Goal: Check status

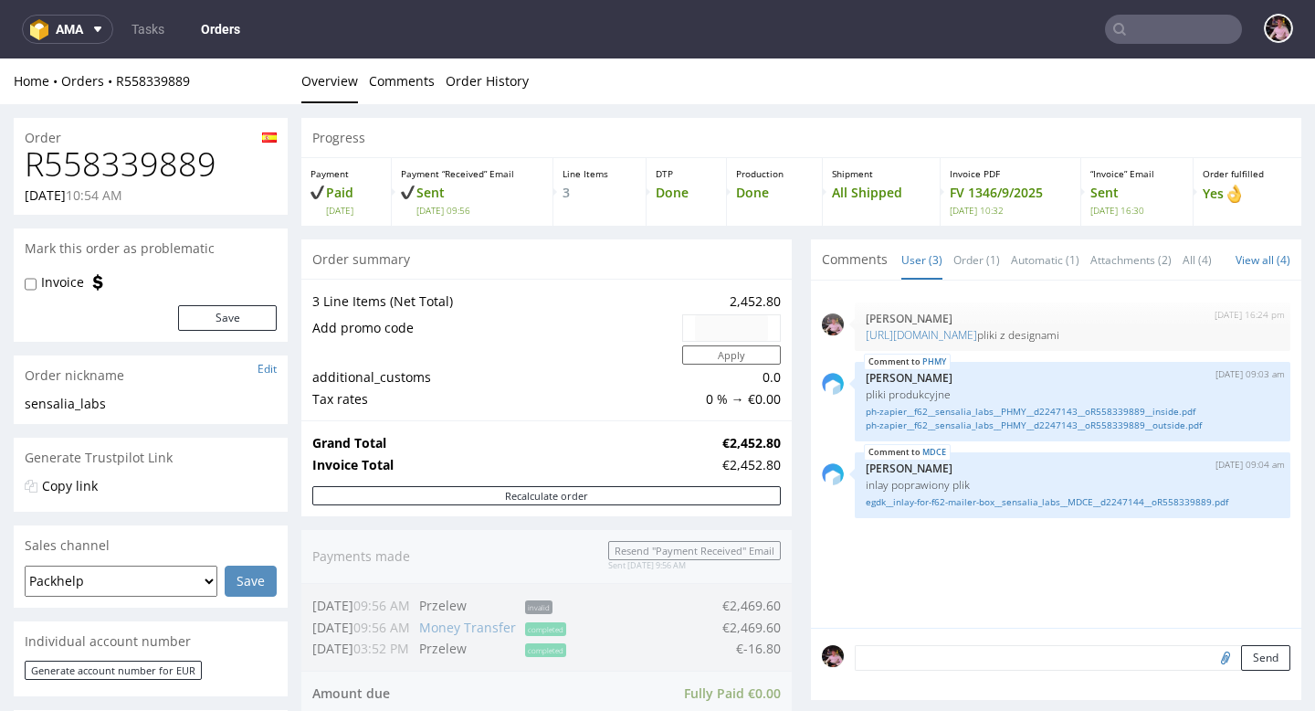
scroll to position [558, 0]
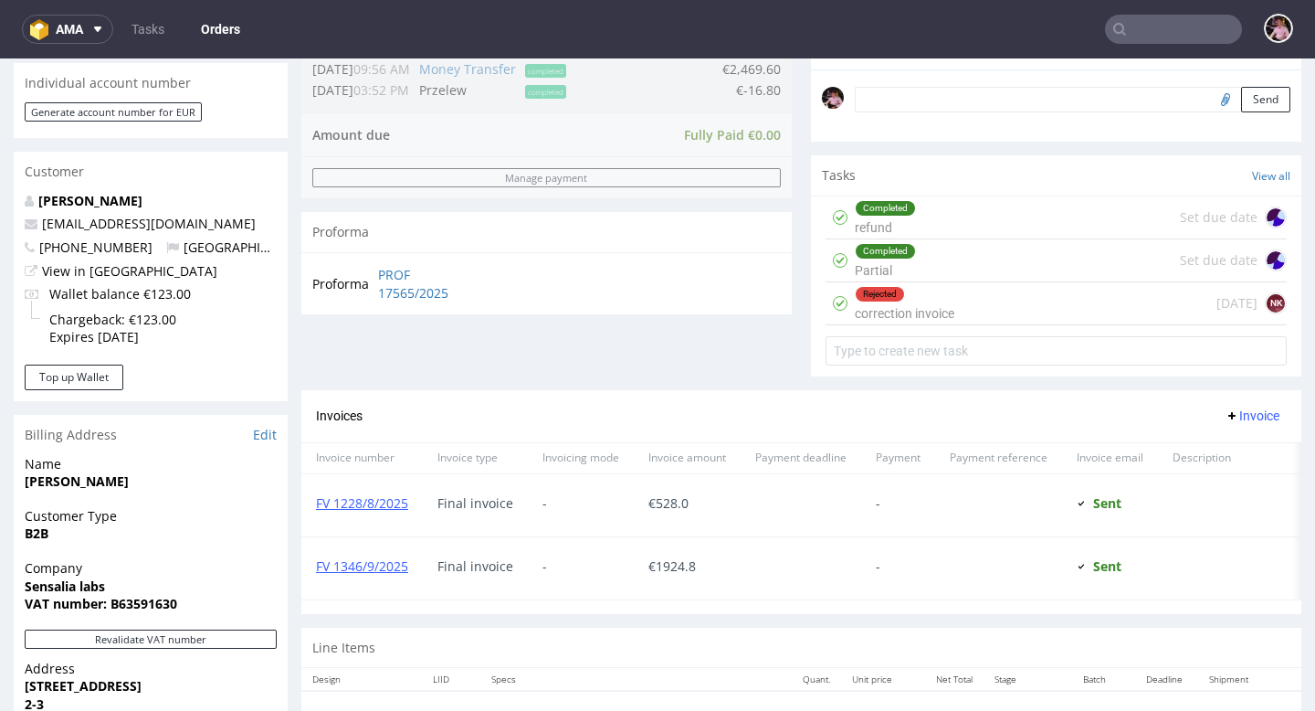
click at [1196, 42] on input "text" at bounding box center [1173, 29] width 137 height 29
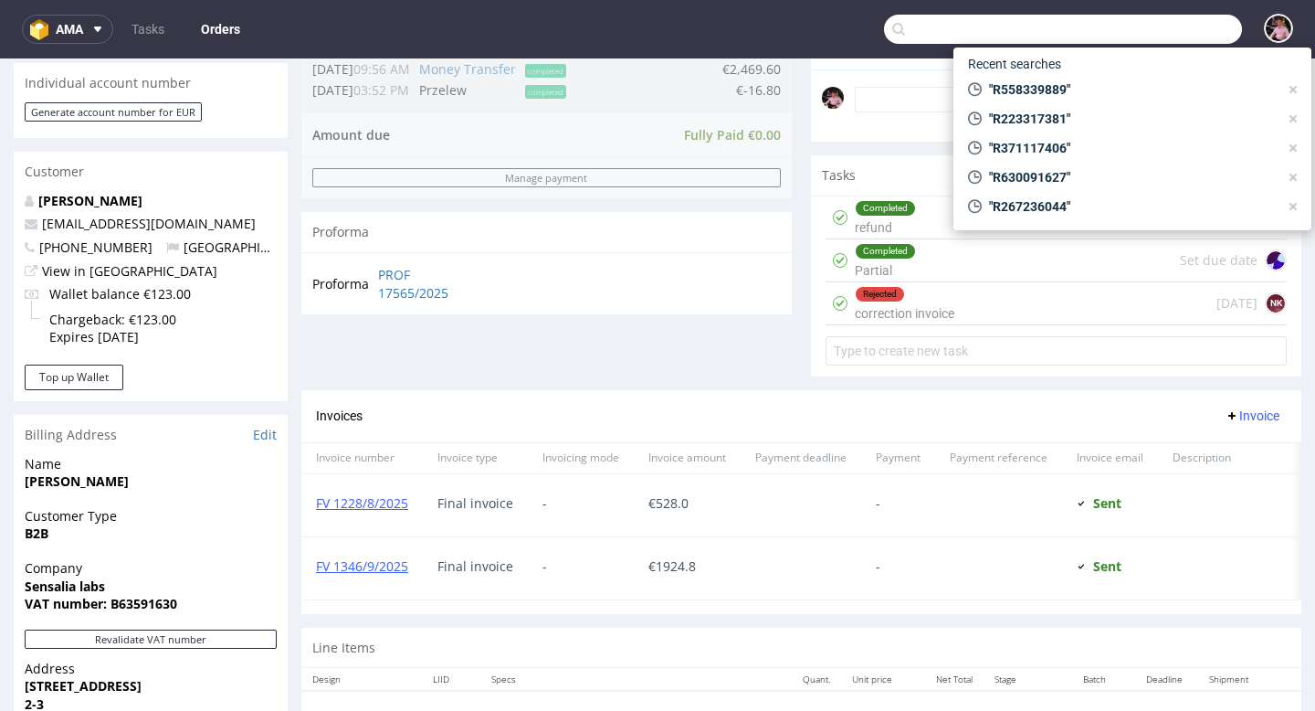
paste input "R318879573"
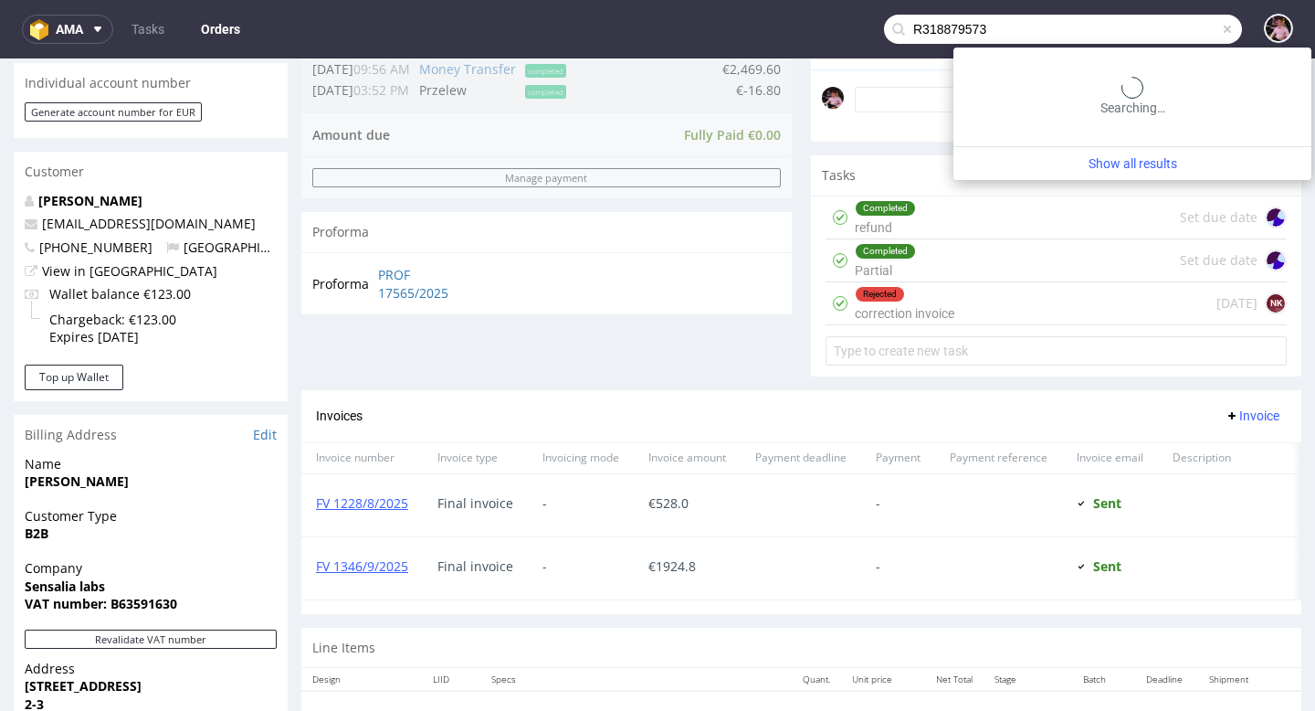
type input "R318879573"
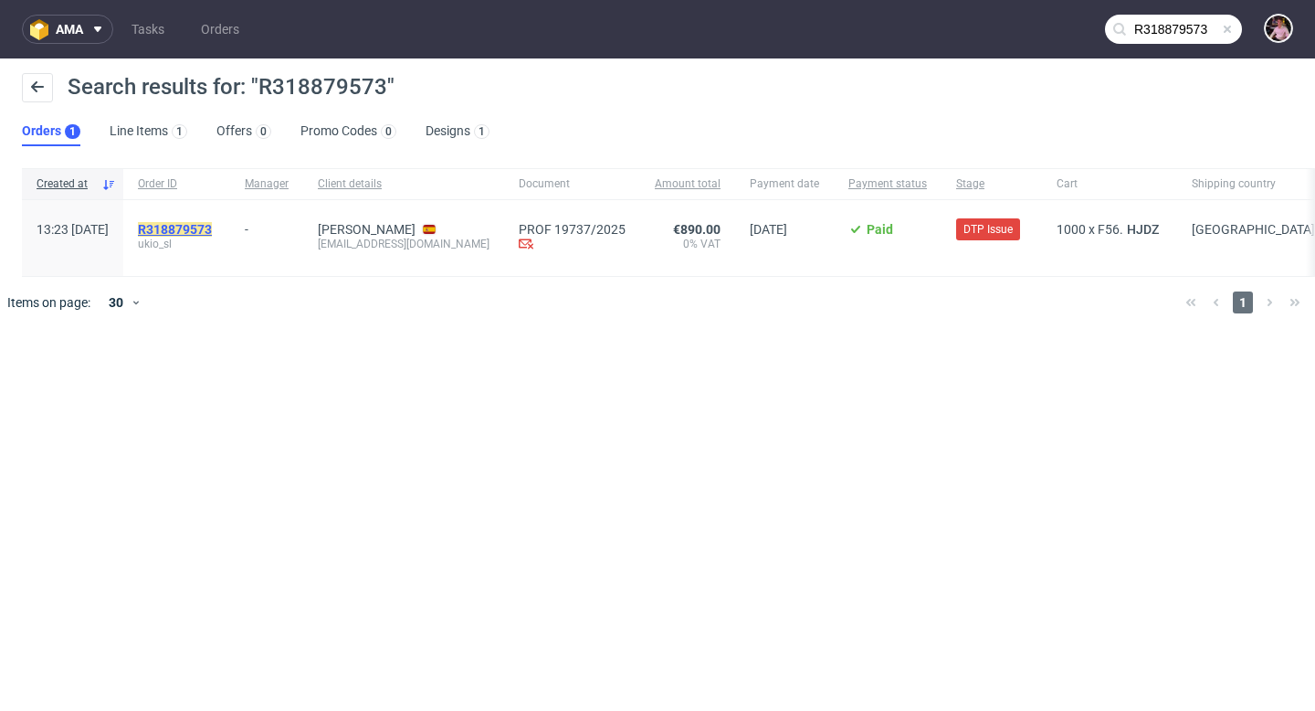
click at [212, 226] on mark "R318879573" at bounding box center [175, 229] width 74 height 15
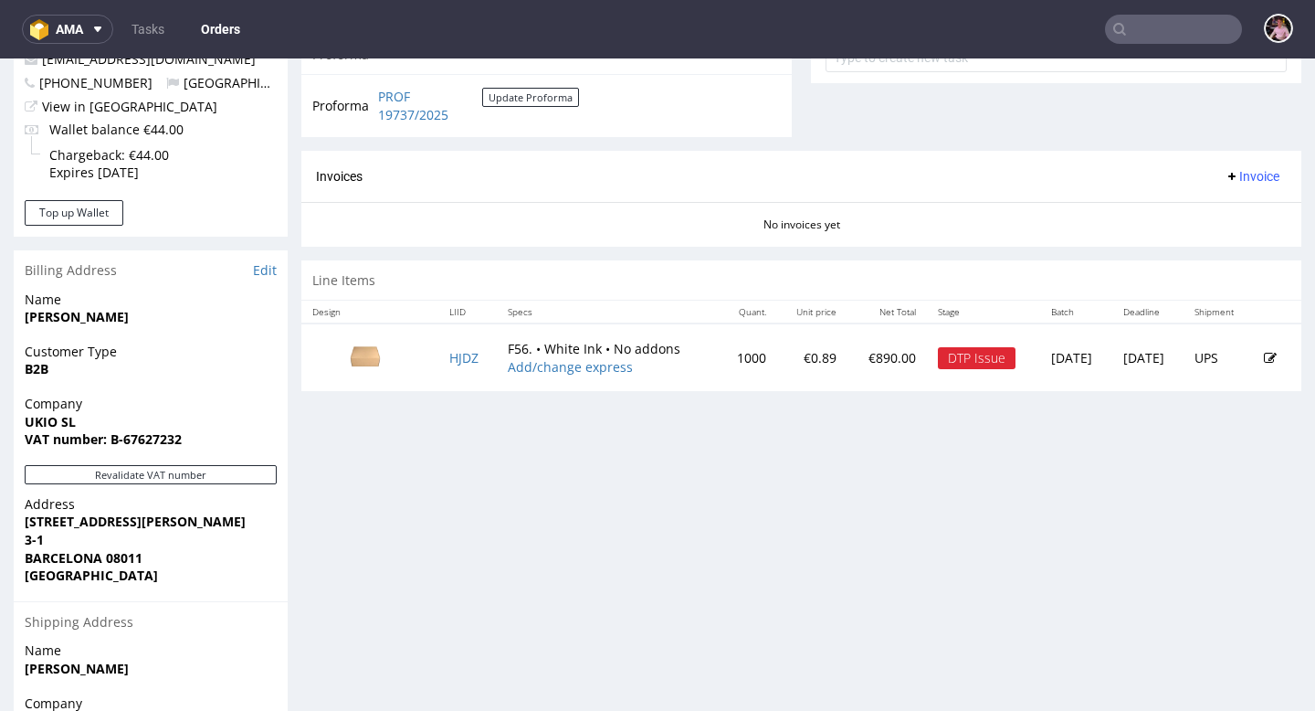
scroll to position [705, 0]
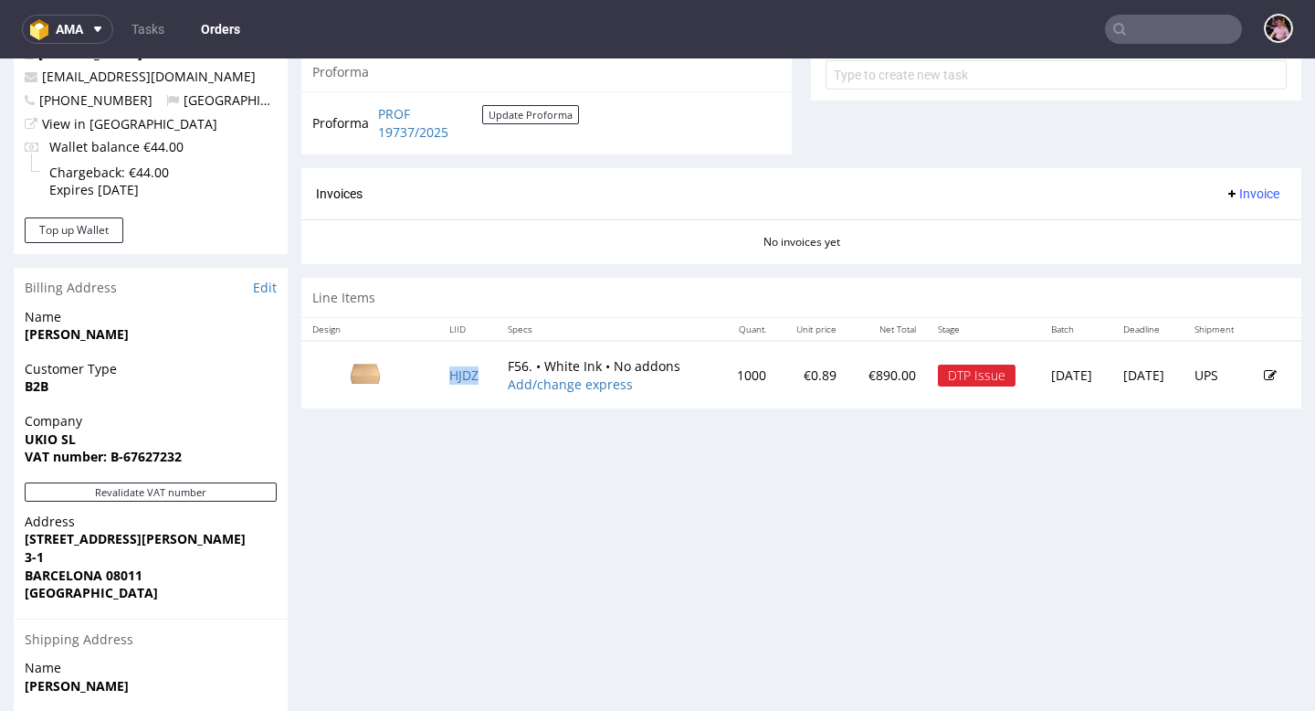
click at [446, 384] on td "HJDZ" at bounding box center [467, 375] width 58 height 68
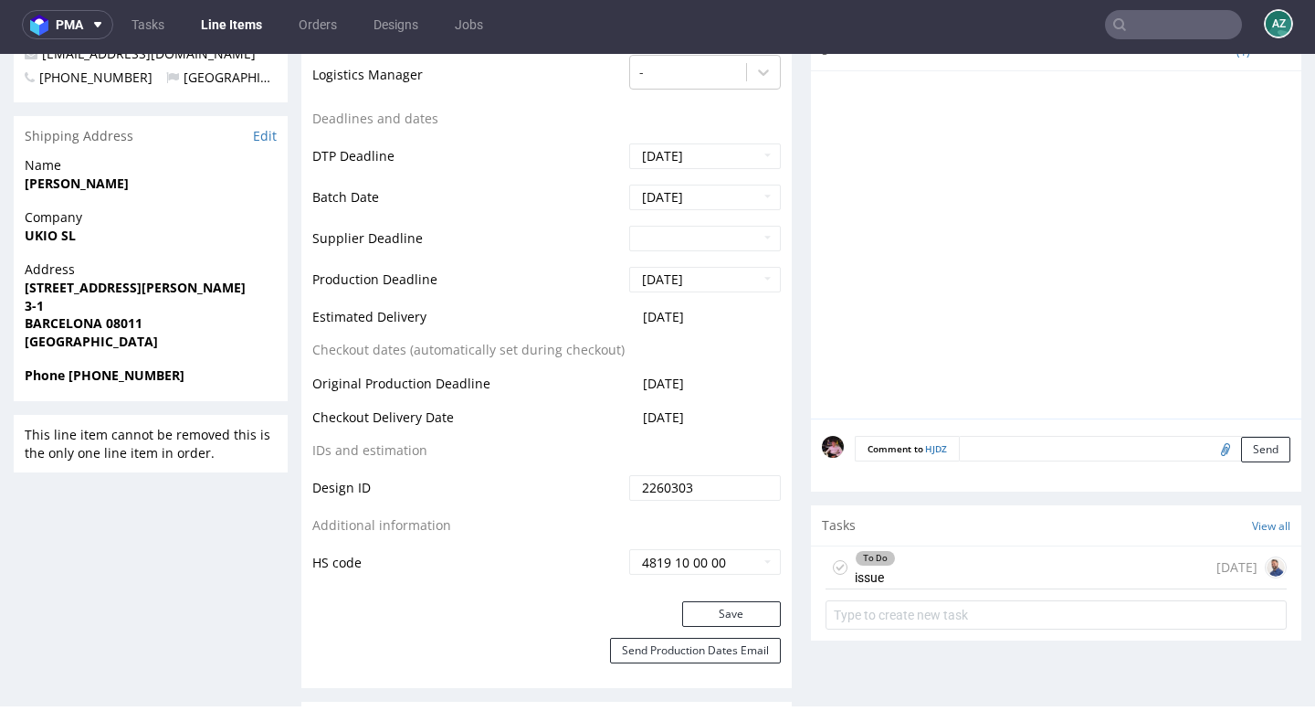
scroll to position [766, 0]
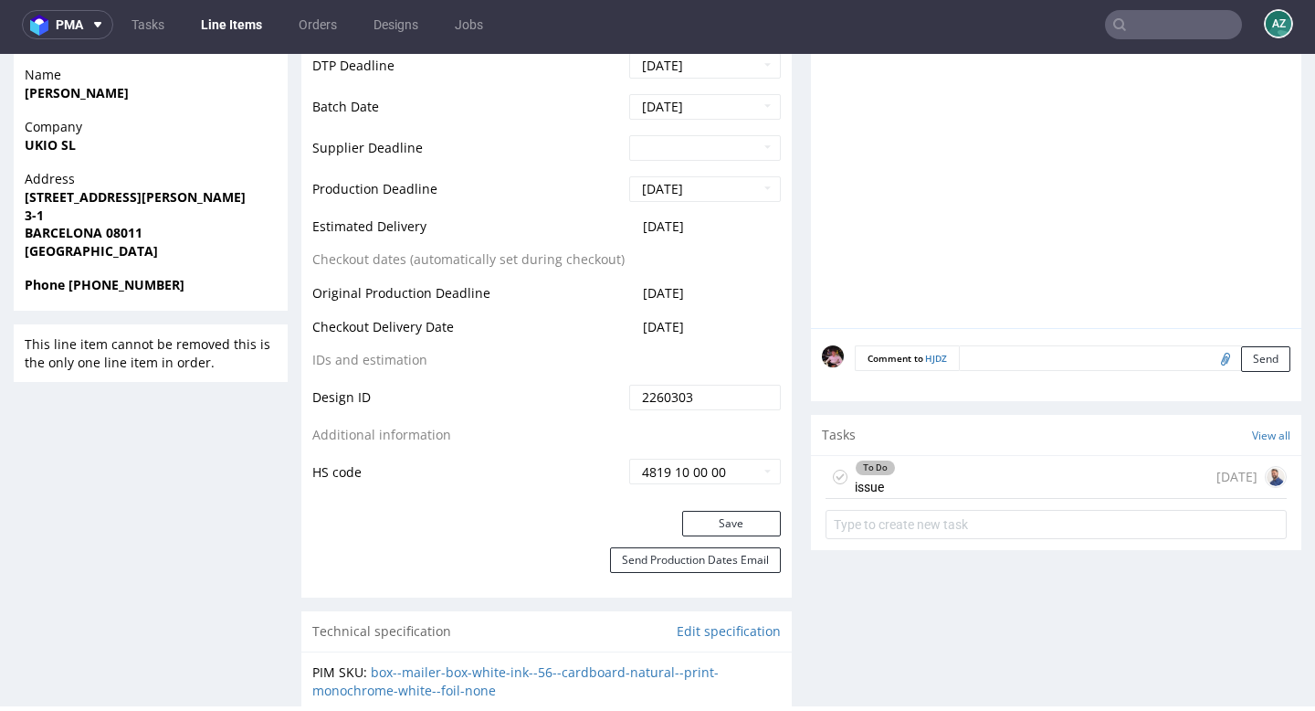
click at [1038, 479] on div "To Do issue [DATE]" at bounding box center [1056, 477] width 461 height 43
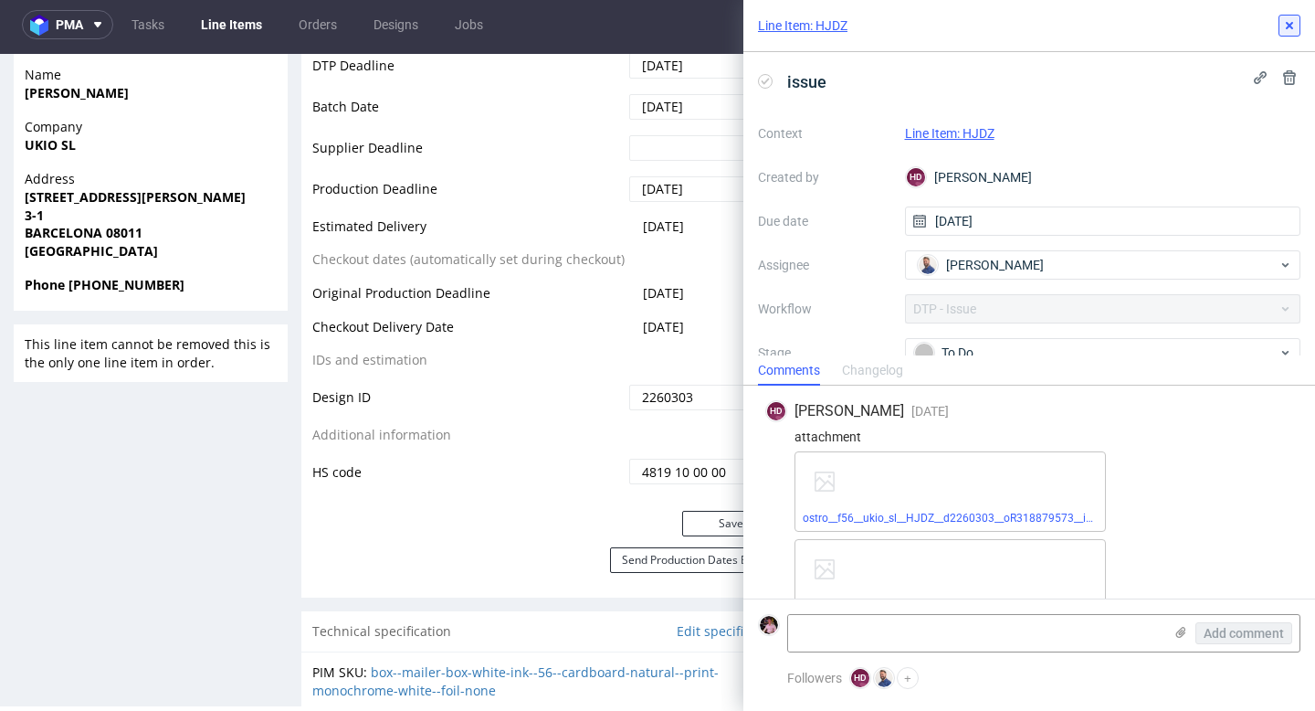
click at [1287, 29] on icon at bounding box center [1289, 25] width 15 height 15
